Goal: Task Accomplishment & Management: Manage account settings

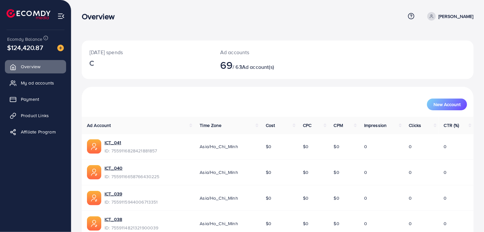
scroll to position [98, 0]
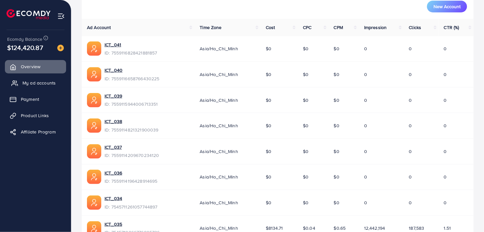
click at [32, 85] on span "My ad accounts" at bounding box center [38, 83] width 33 height 7
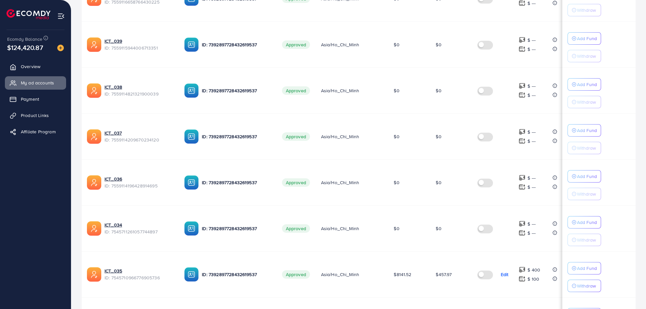
scroll to position [356, 0]
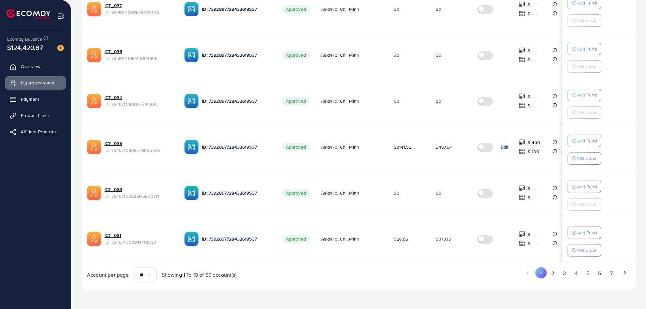
click at [485, 231] on button "2" at bounding box center [553, 273] width 12 height 12
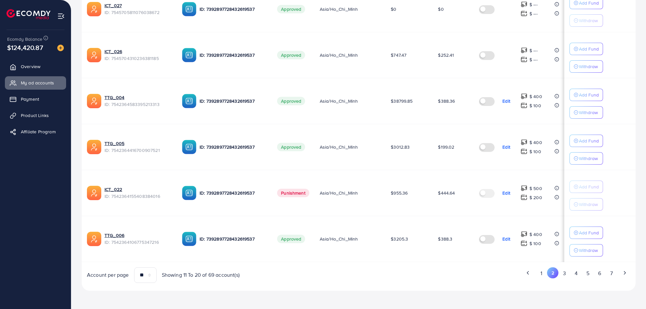
click at [485, 231] on button "3" at bounding box center [565, 273] width 12 height 12
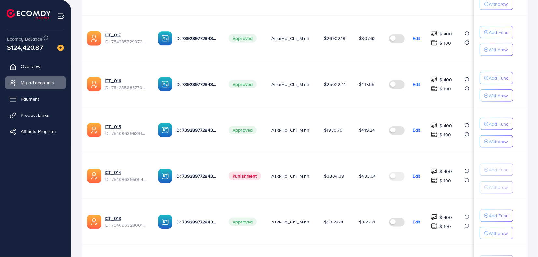
scroll to position [404, 0]
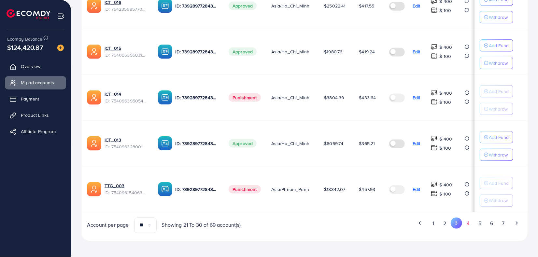
click at [466, 222] on button "4" at bounding box center [468, 224] width 12 height 12
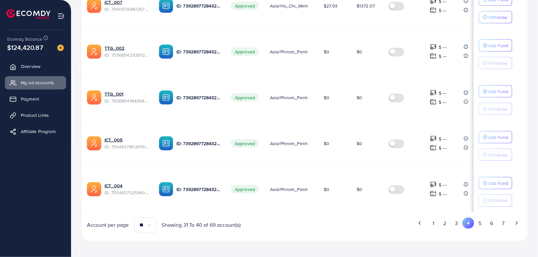
click at [481, 218] on button "5" at bounding box center [480, 224] width 12 height 12
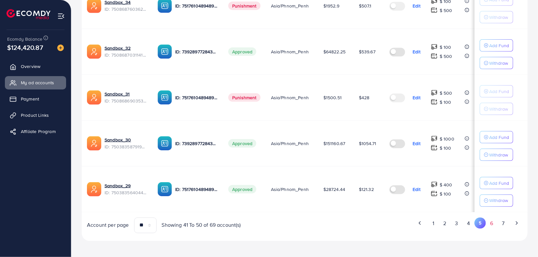
click at [485, 222] on button "6" at bounding box center [492, 224] width 12 height 12
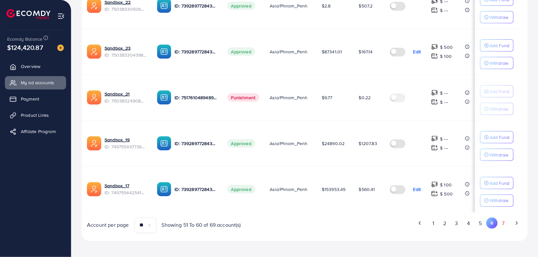
click at [485, 221] on button "7" at bounding box center [503, 224] width 11 height 12
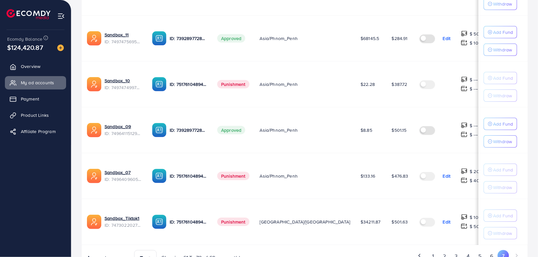
scroll to position [359, 0]
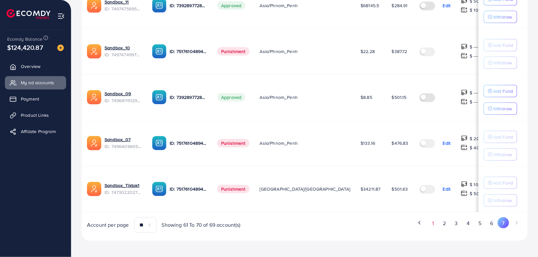
click at [437, 222] on button "1" at bounding box center [432, 224] width 11 height 12
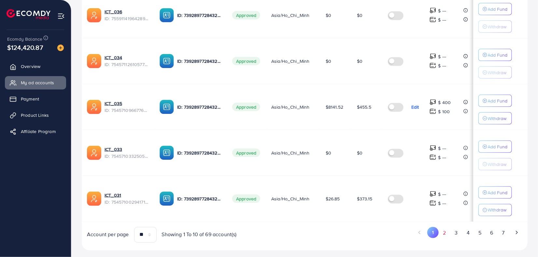
scroll to position [404, 0]
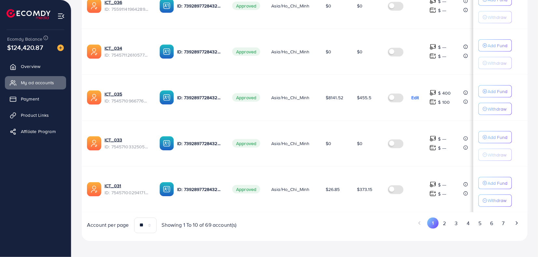
click at [444, 220] on button "2" at bounding box center [445, 224] width 12 height 12
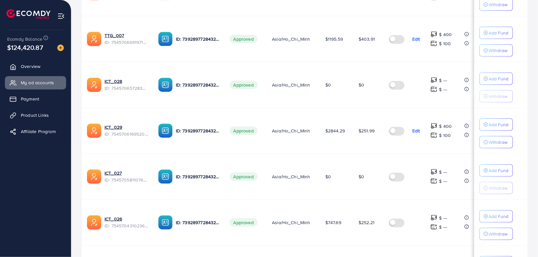
scroll to position [0, 0]
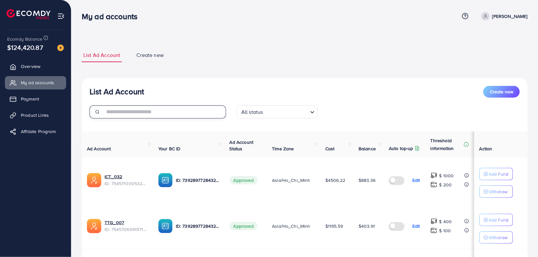
click at [174, 113] on input "text" at bounding box center [166, 112] width 122 height 13
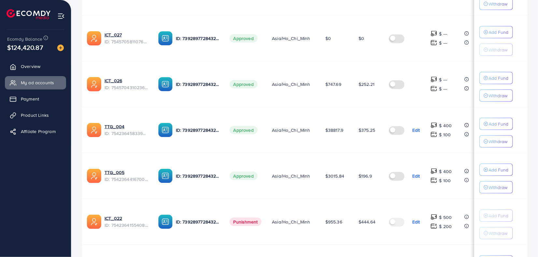
scroll to position [404, 0]
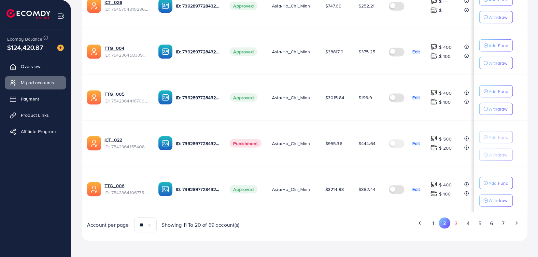
click at [458, 221] on button "3" at bounding box center [457, 224] width 12 height 12
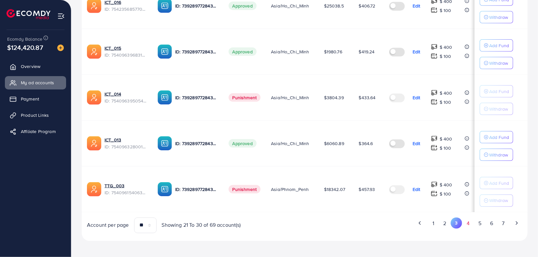
click at [471, 221] on button "4" at bounding box center [468, 224] width 12 height 12
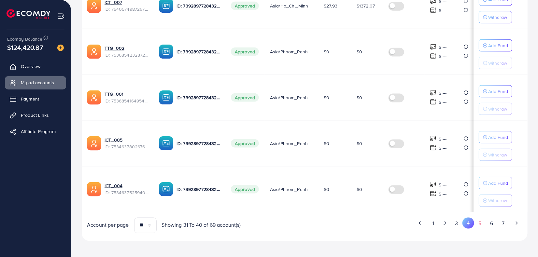
click at [479, 226] on button "5" at bounding box center [480, 224] width 12 height 12
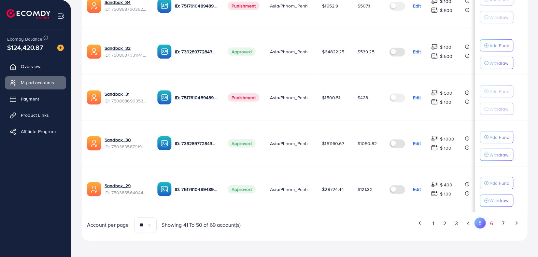
click at [485, 224] on button "6" at bounding box center [492, 224] width 12 height 12
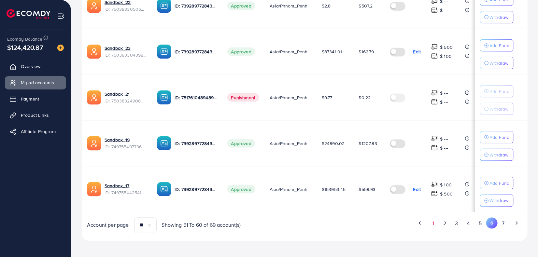
click at [432, 222] on button "1" at bounding box center [433, 224] width 11 height 12
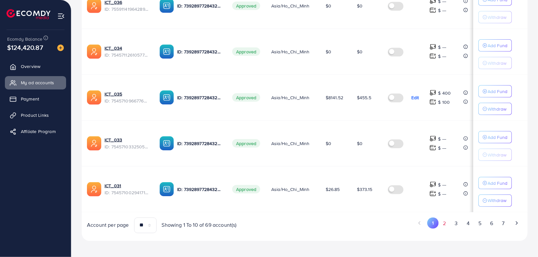
click at [442, 222] on button "2" at bounding box center [445, 224] width 12 height 12
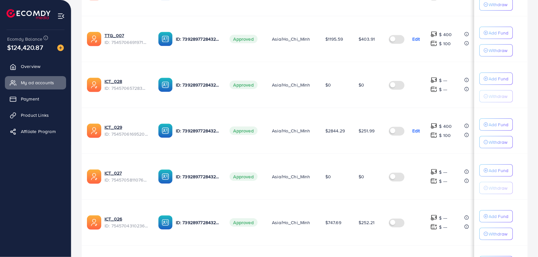
scroll to position [151, 0]
